Goal: Information Seeking & Learning: Learn about a topic

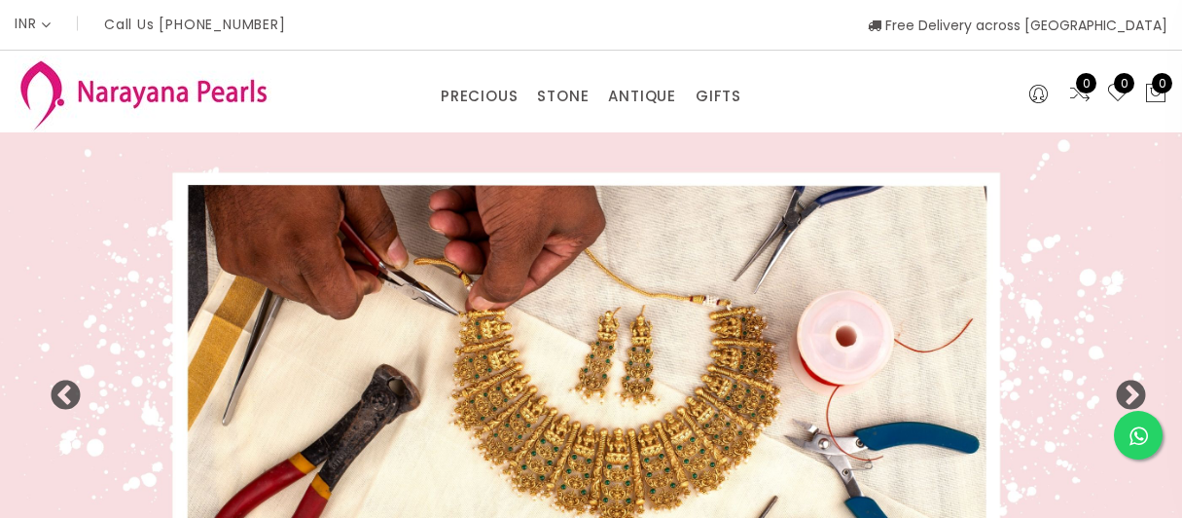
select select "INR"
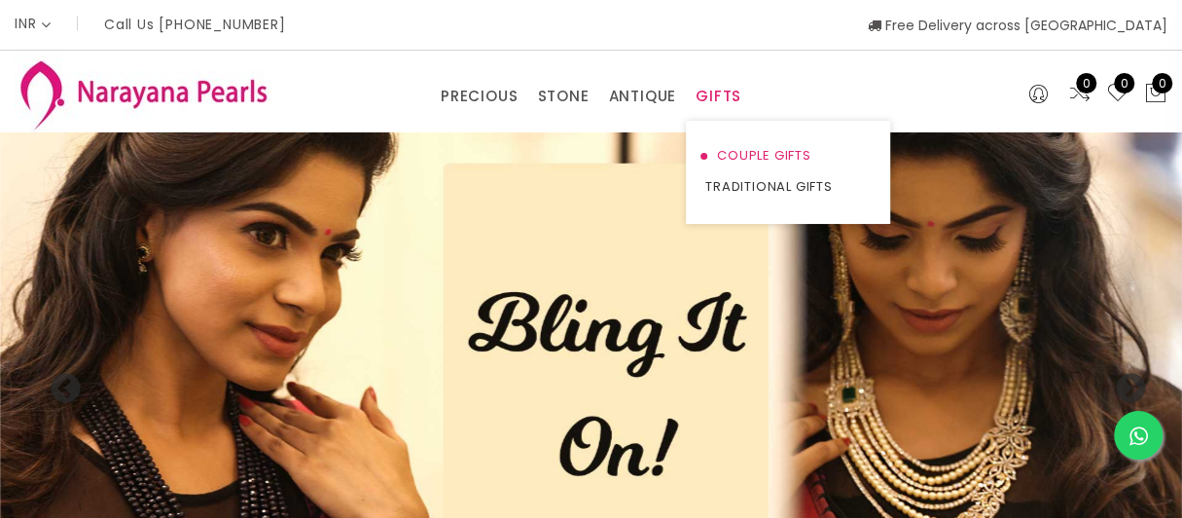
click at [734, 155] on link "COUPLE GIFTS" at bounding box center [787, 155] width 165 height 31
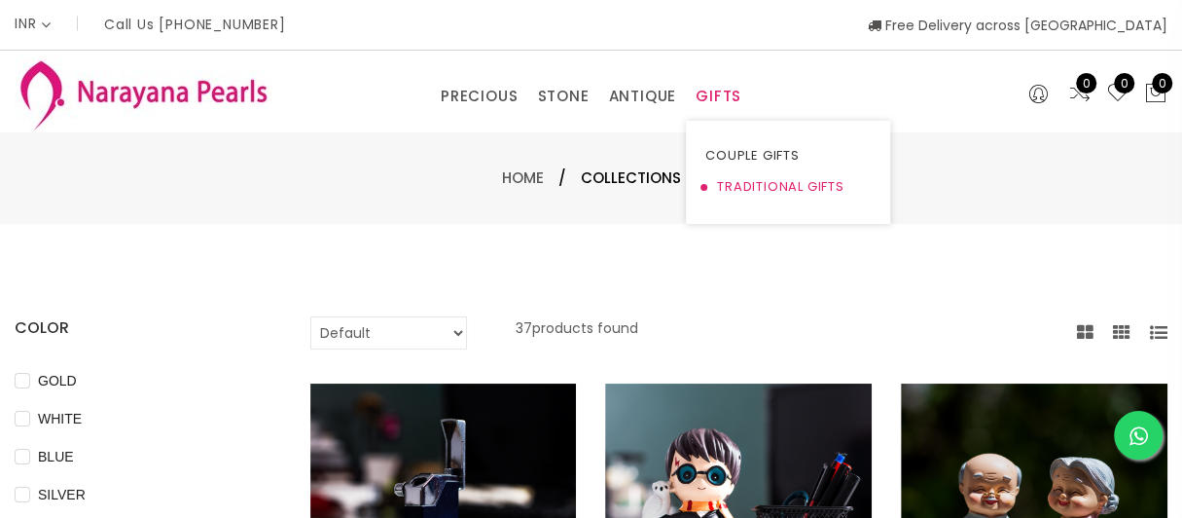
click at [731, 188] on link "TRADITIONAL GIFTS" at bounding box center [787, 186] width 165 height 31
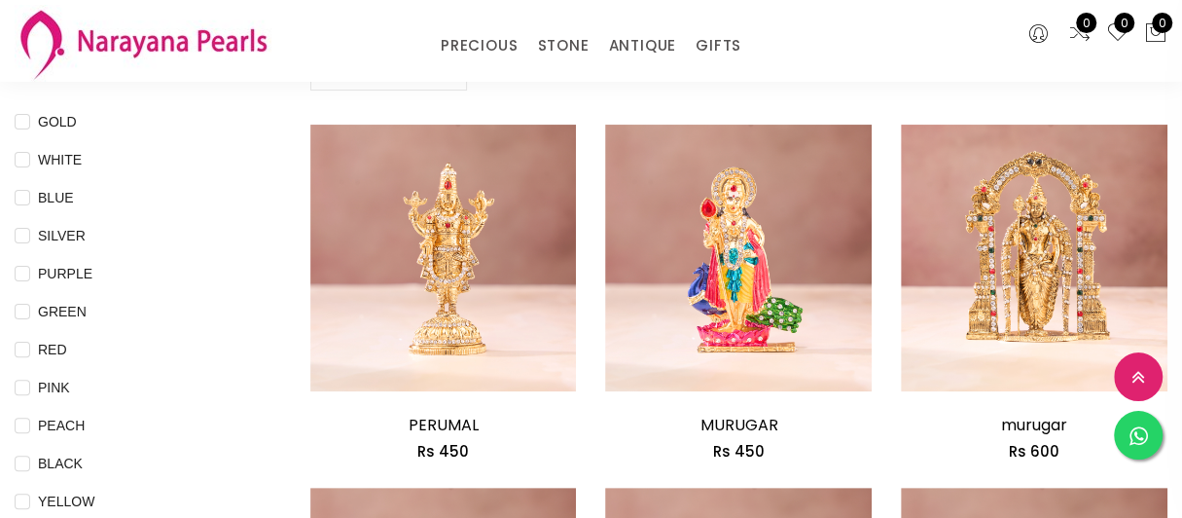
scroll to position [195, 0]
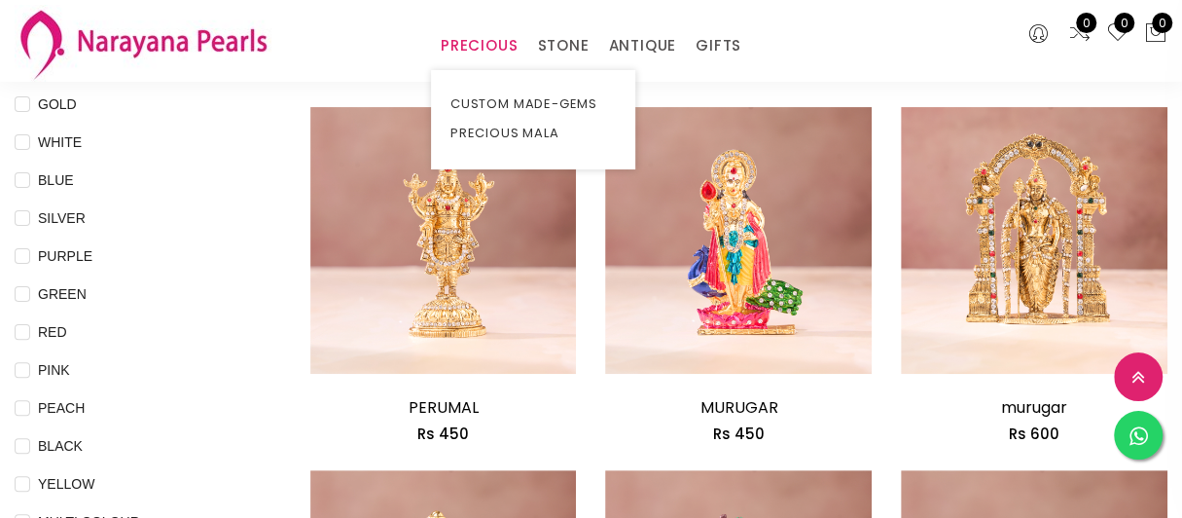
click at [487, 46] on link "PRECIOUS" at bounding box center [479, 45] width 77 height 29
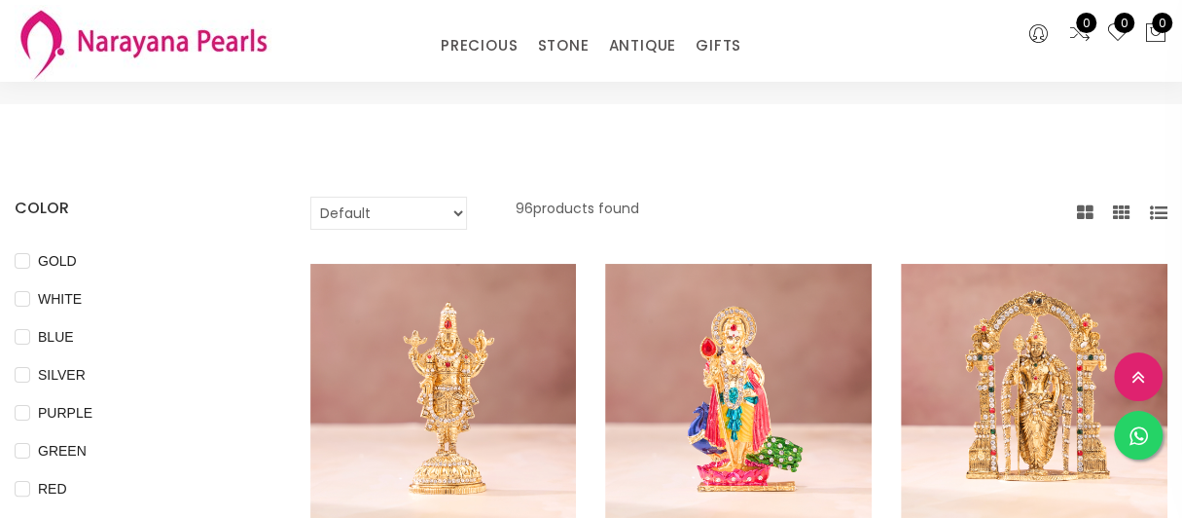
scroll to position [0, 0]
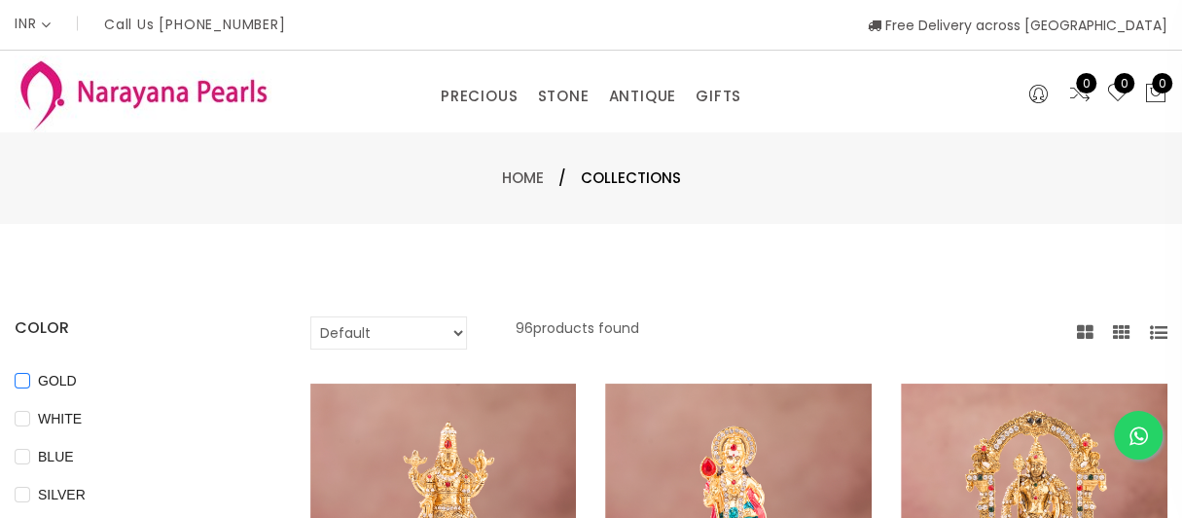
click at [22, 376] on input "GOLD" at bounding box center [23, 395] width 16 height 44
checkbox input "true"
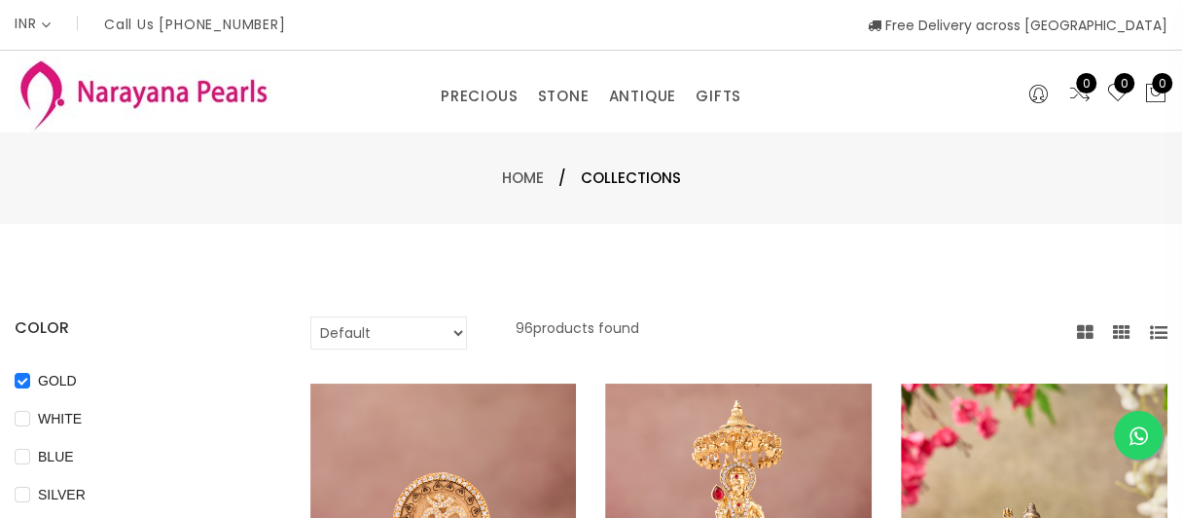
click at [641, 179] on span "Collections" at bounding box center [631, 177] width 100 height 23
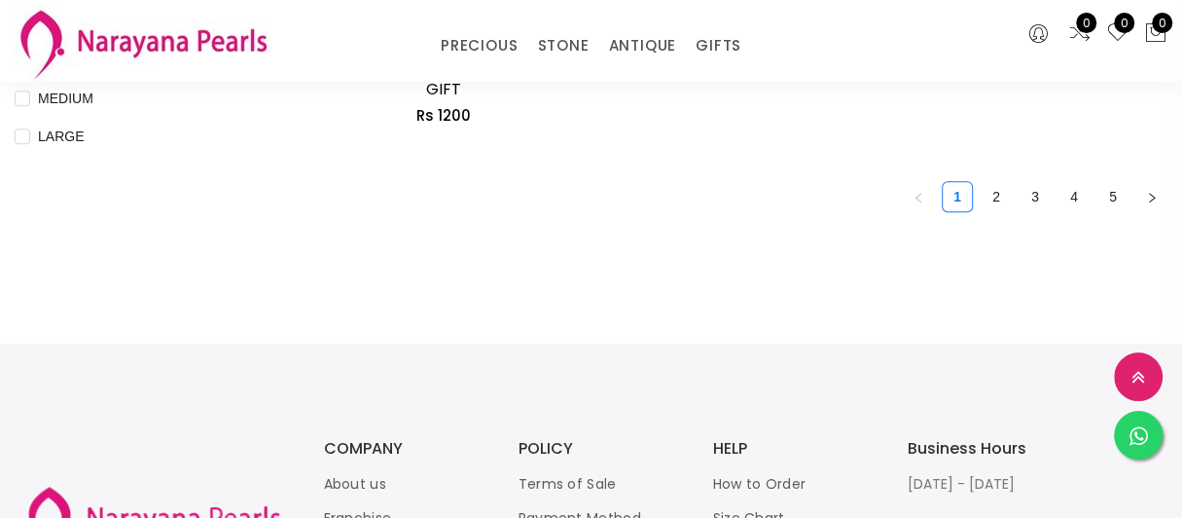
scroll to position [1119, 0]
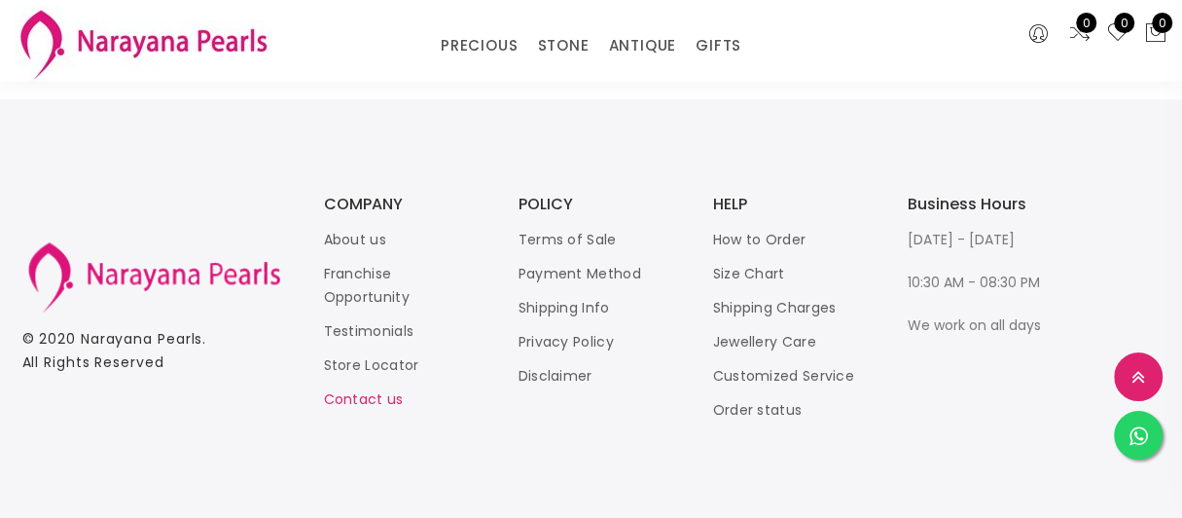
click at [370, 399] on link "Contact us" at bounding box center [364, 398] width 80 height 19
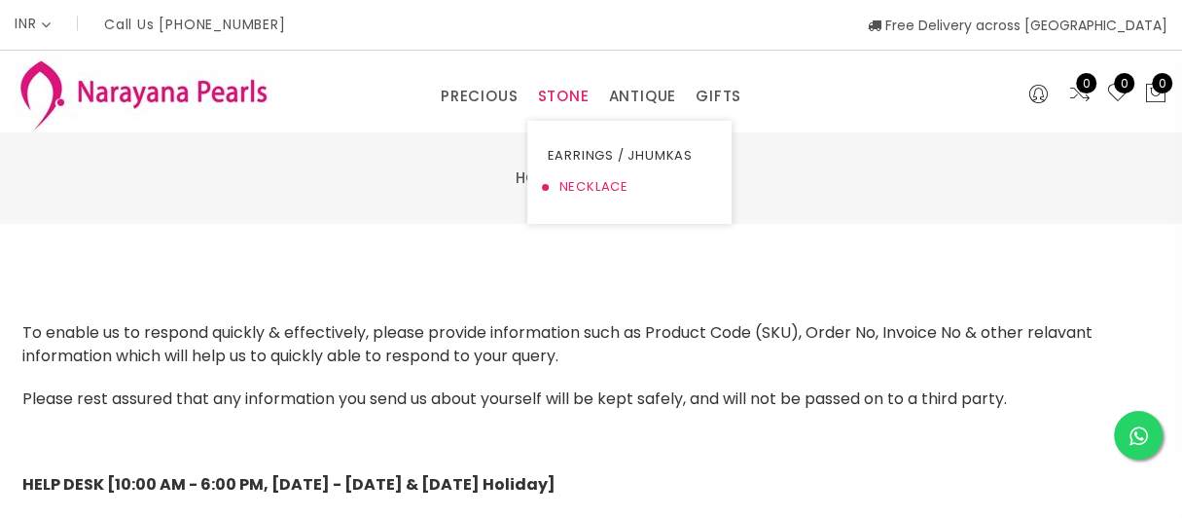
click at [572, 189] on link "NECKLACE" at bounding box center [629, 186] width 165 height 31
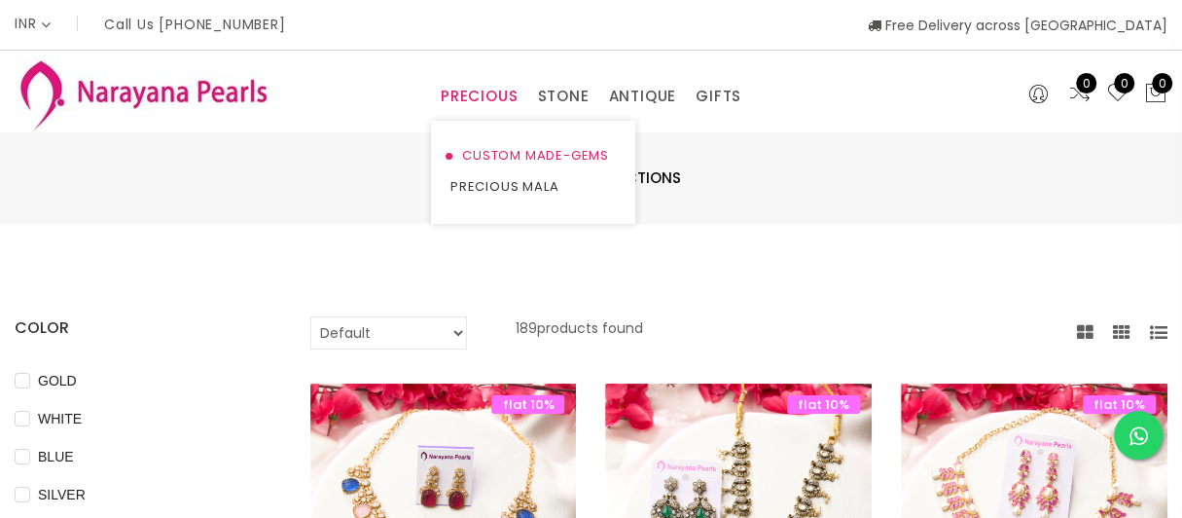
click at [492, 155] on link "CUSTOM MADE-GEMS" at bounding box center [532, 155] width 165 height 31
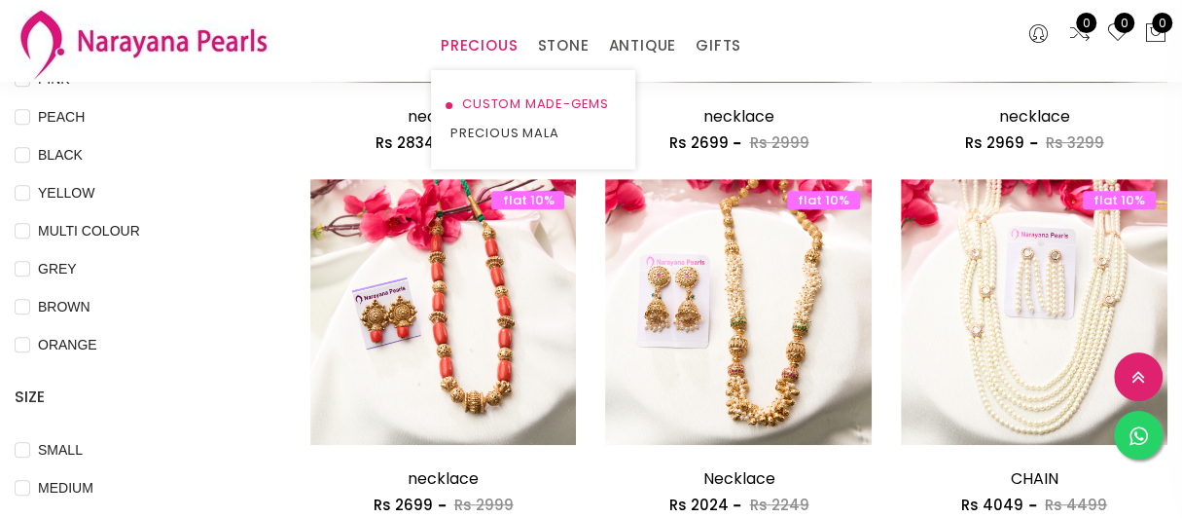
scroll to position [584, 0]
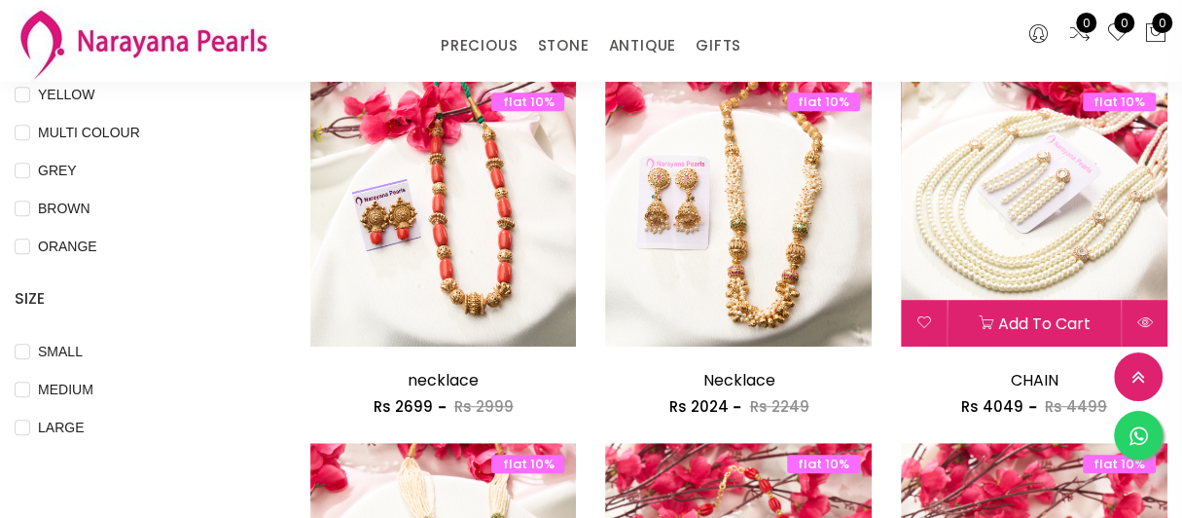
click at [1030, 212] on img at bounding box center [1034, 214] width 267 height 267
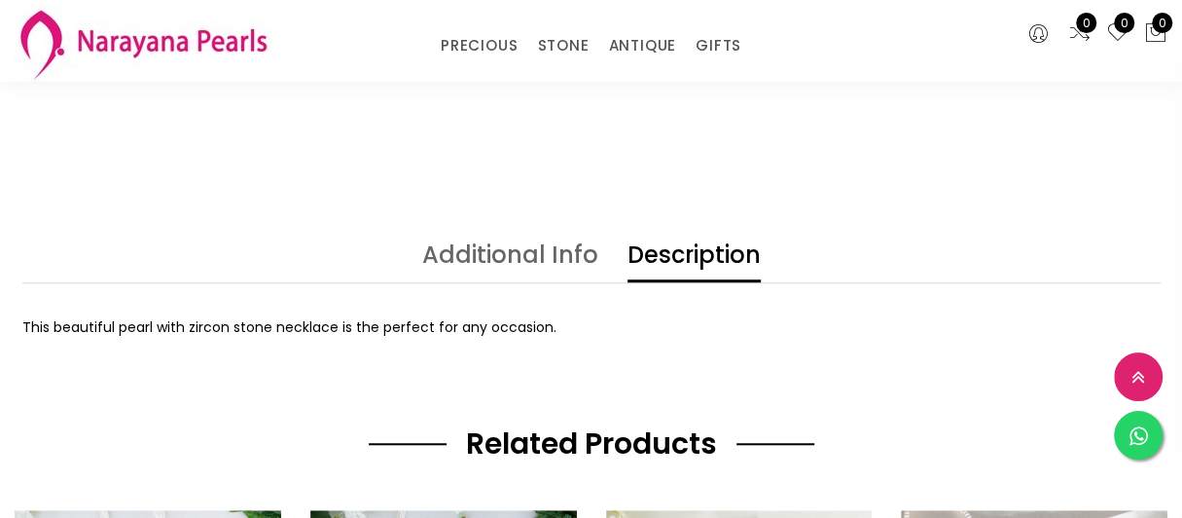
scroll to position [778, 0]
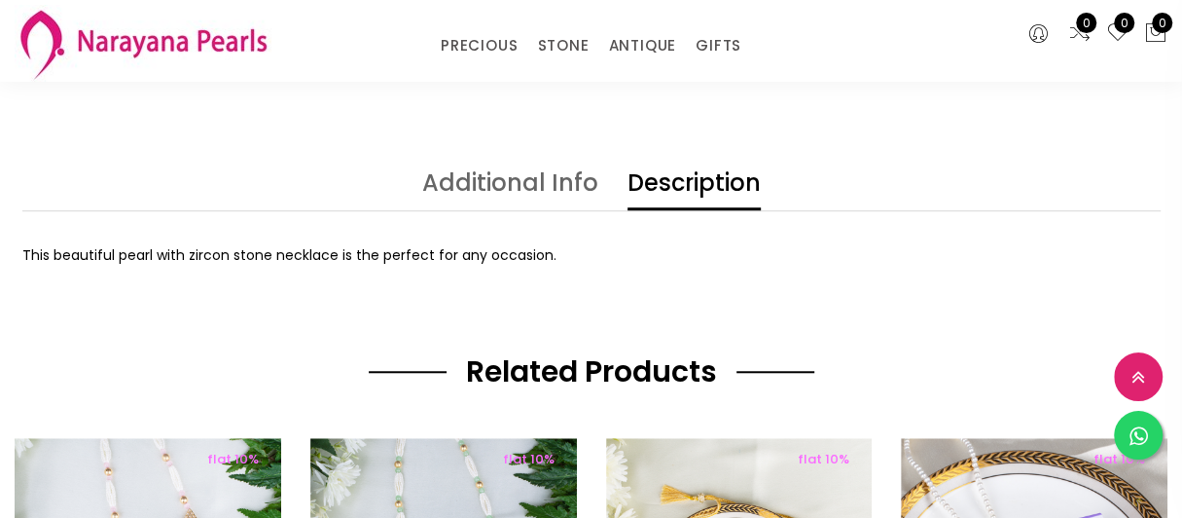
click at [503, 195] on link "Additional Info" at bounding box center [510, 190] width 176 height 39
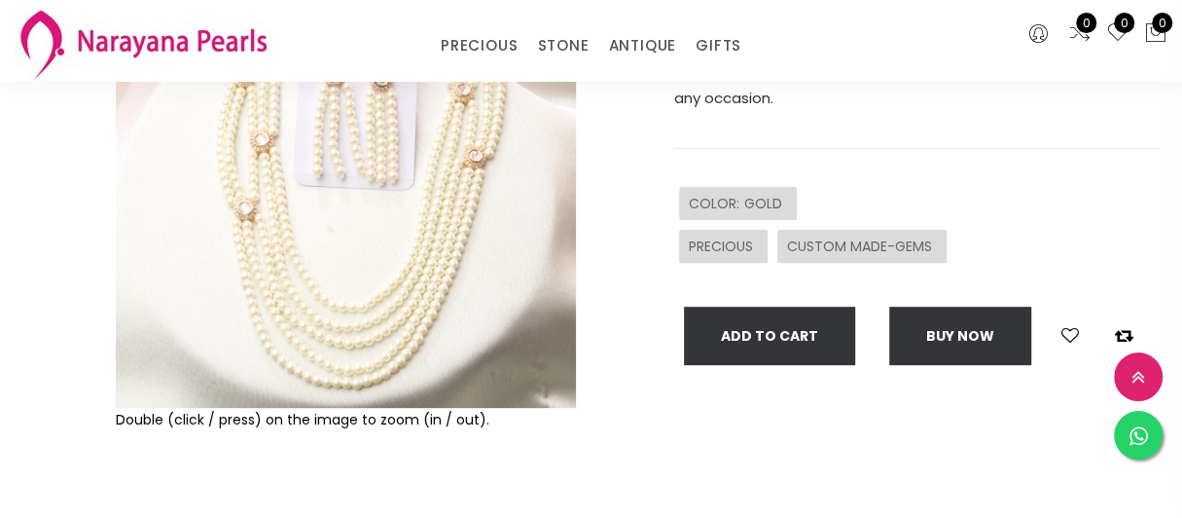
scroll to position [0, 0]
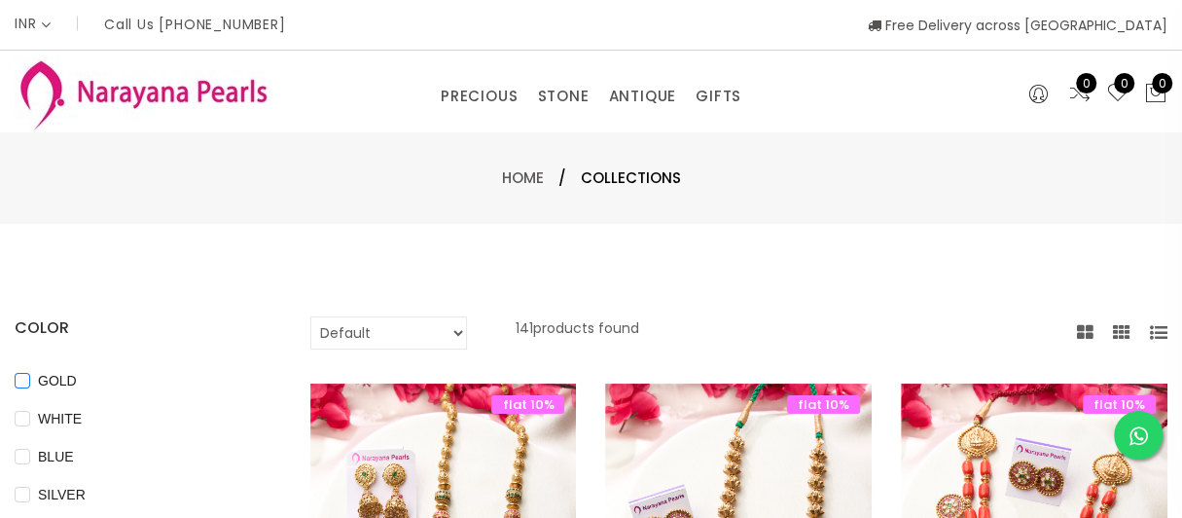
click at [22, 377] on input "GOLD" at bounding box center [23, 395] width 16 height 44
checkbox input "true"
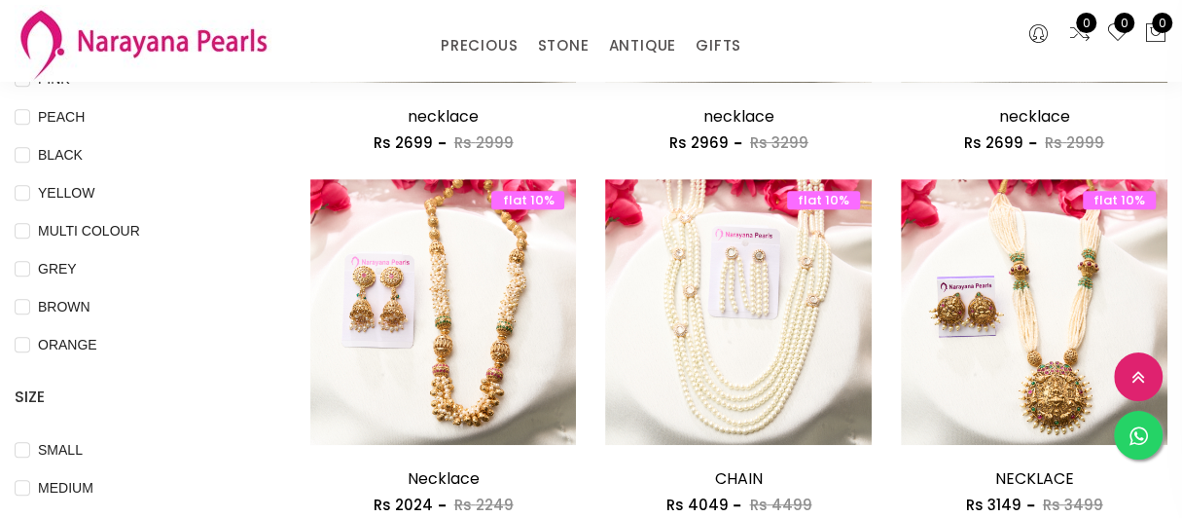
scroll to position [584, 0]
